Goal: Task Accomplishment & Management: Manage account settings

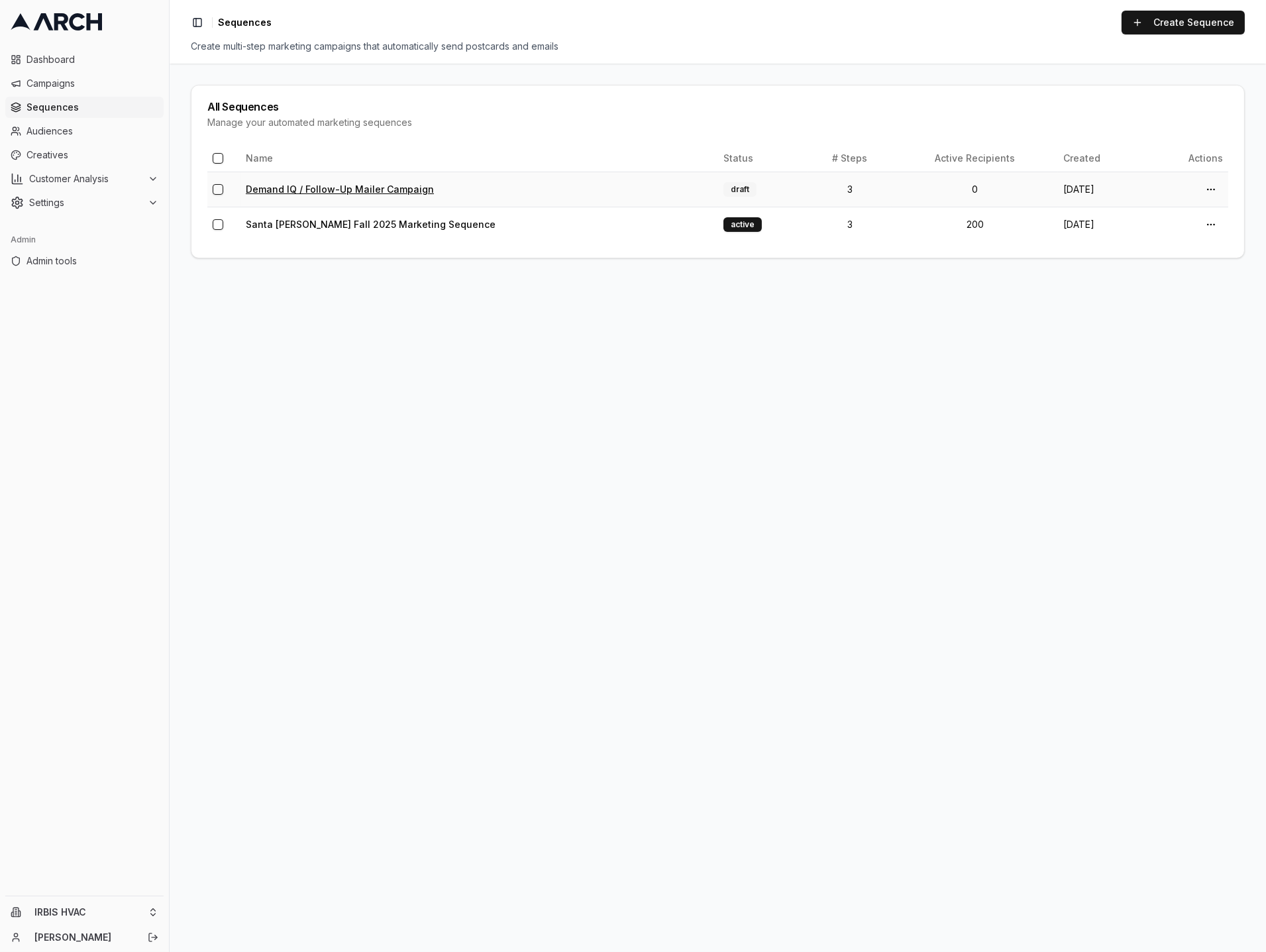
click at [289, 188] on link "Demand IQ / Follow-Up Mailer Campaign" at bounding box center [340, 189] width 188 height 11
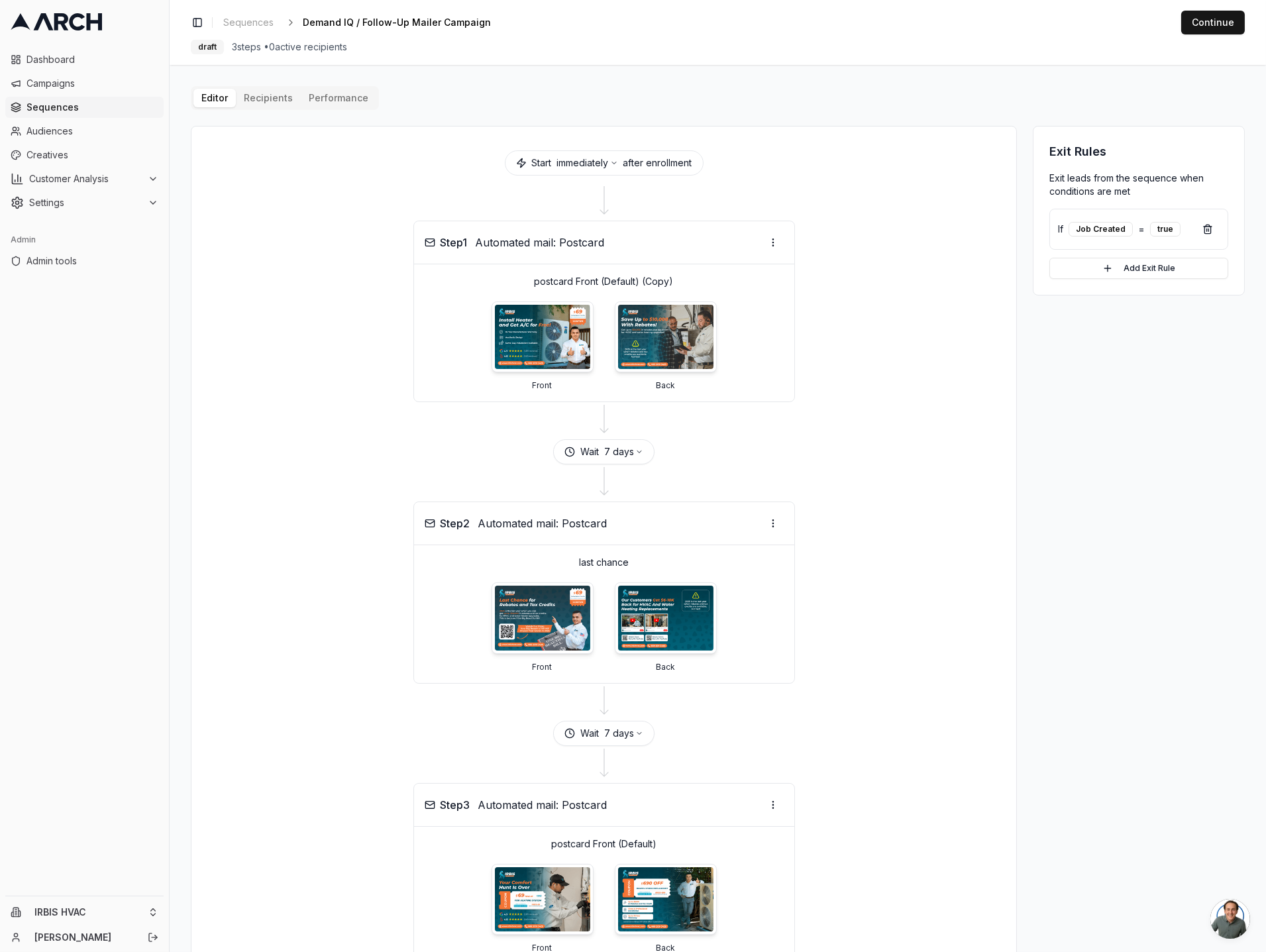
click at [255, 96] on div "Editor Recipients Performance Start immediately after enrollment Step 1 Automat…" at bounding box center [718, 576] width 1054 height 980
click at [90, 105] on span "Sequences" at bounding box center [92, 107] width 132 height 13
